Goal: Task Accomplishment & Management: Use online tool/utility

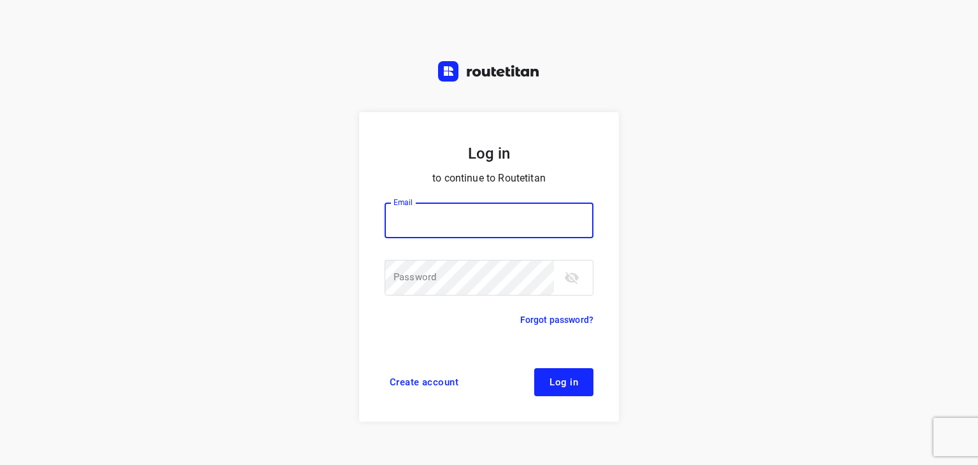
click at [529, 216] on input "email" at bounding box center [489, 221] width 209 height 36
paste input "[EMAIL_ADDRESS][DOMAIN_NAME]"
type input "[EMAIL_ADDRESS][DOMAIN_NAME]"
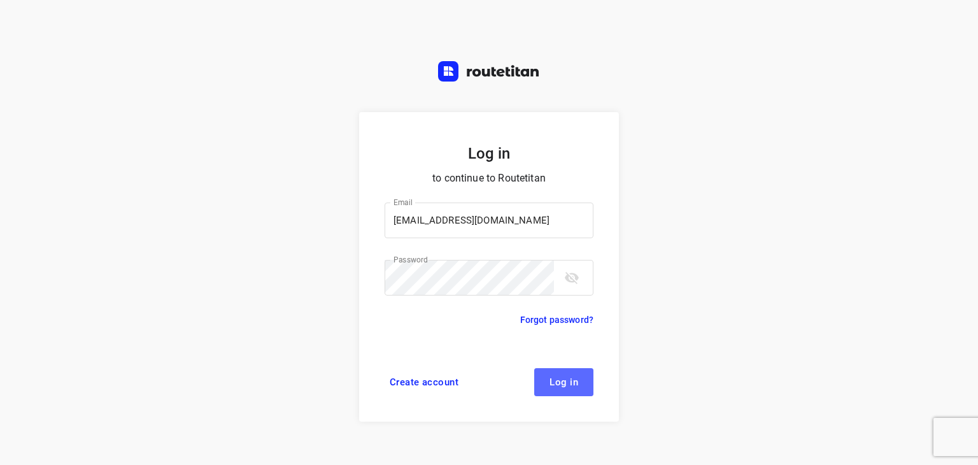
click at [561, 378] on span "Log in" at bounding box center [564, 382] width 29 height 10
